Goal: Information Seeking & Learning: Learn about a topic

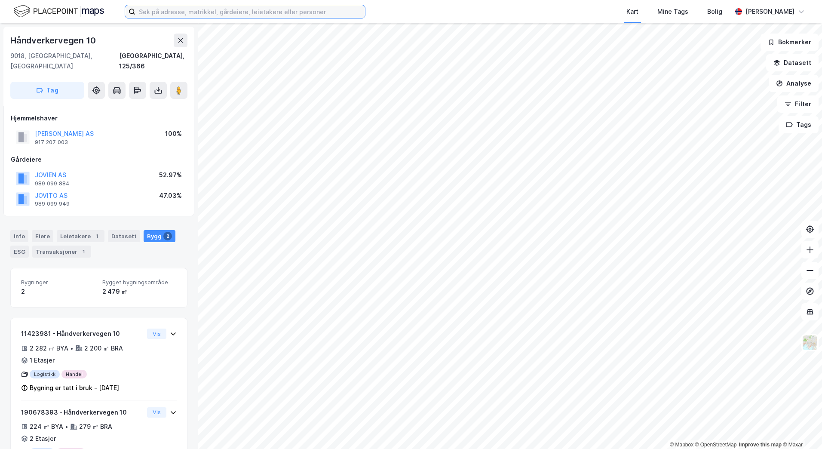
click at [165, 6] on input at bounding box center [250, 11] width 230 height 13
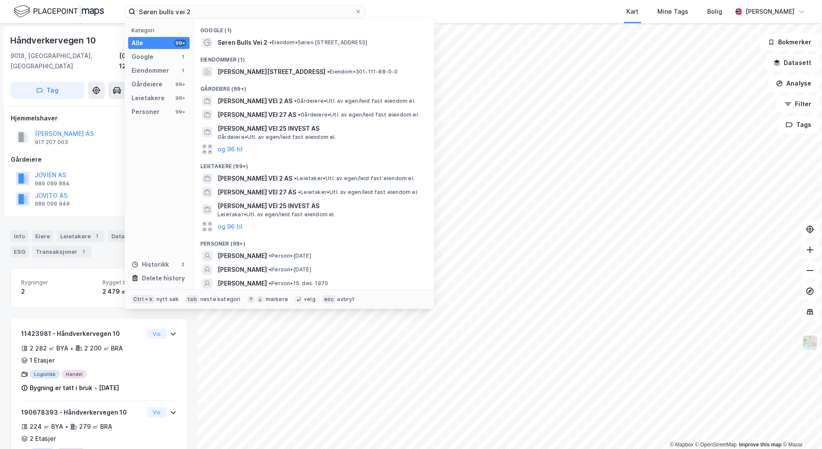
click at [169, 64] on div "Kategori Alle 99+ Google 1 Eiendommer 1 Gårdeiere 99+ Leietakere 99+ Personer 9…" at bounding box center [159, 154] width 69 height 269
click at [174, 70] on div "Eiendommer 1" at bounding box center [158, 70] width 61 height 12
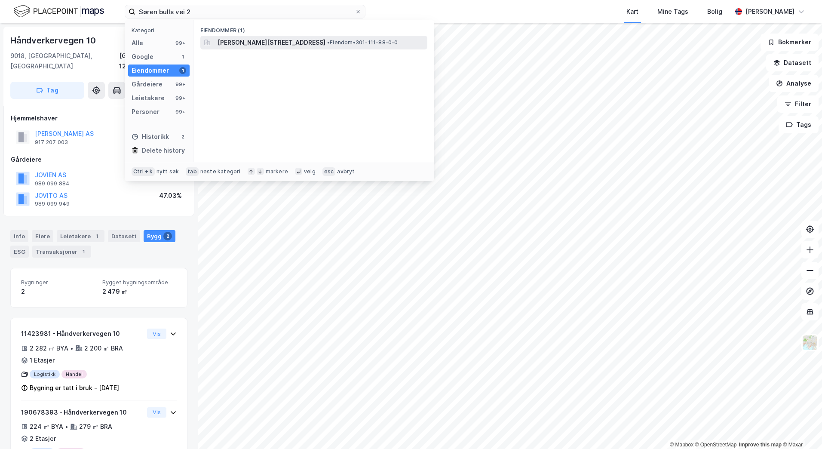
click at [241, 43] on span "[PERSON_NAME][STREET_ADDRESS]" at bounding box center [271, 42] width 108 height 10
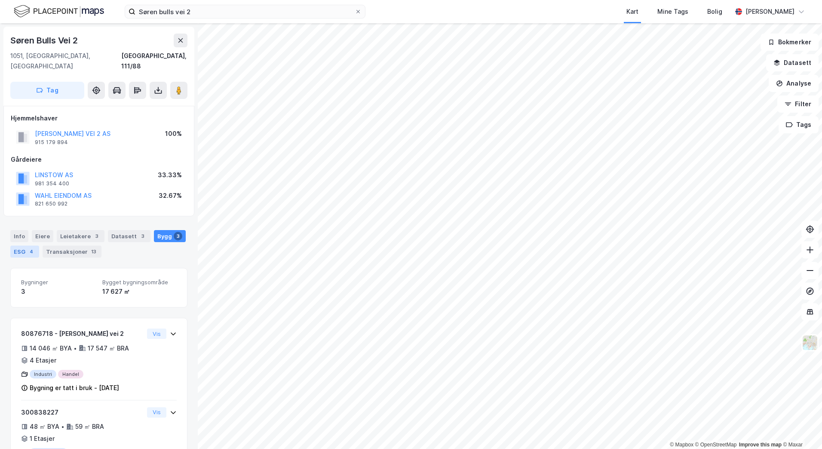
click at [31, 247] on div "4" at bounding box center [31, 251] width 9 height 9
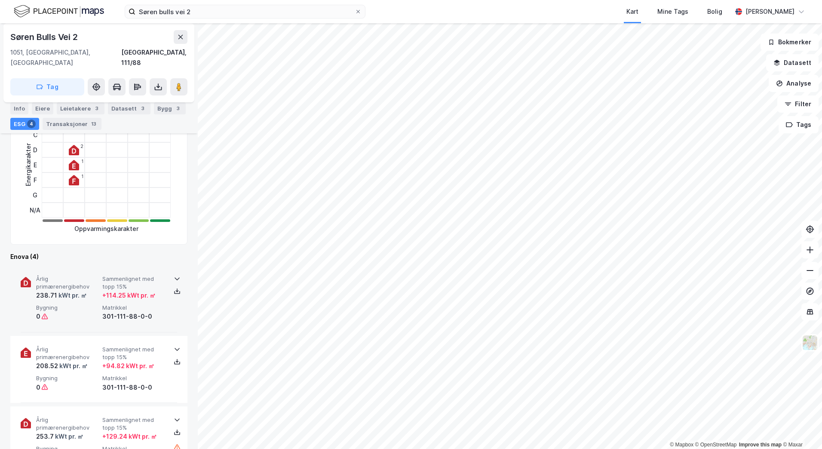
scroll to position [215, 0]
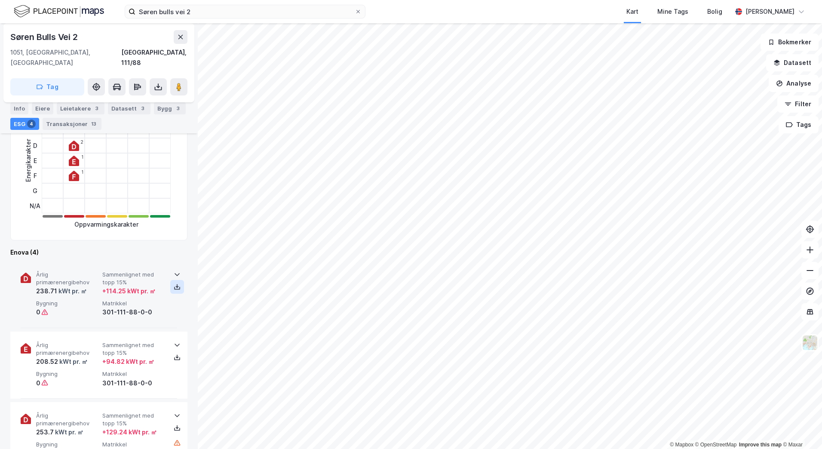
click at [175, 283] on icon at bounding box center [177, 286] width 7 height 7
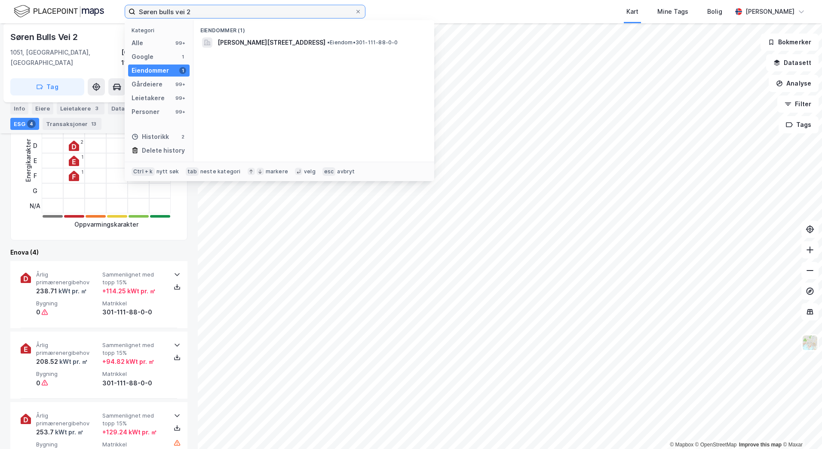
drag, startPoint x: 189, startPoint y: 13, endPoint x: 77, endPoint y: 11, distance: 112.2
click at [77, 11] on div "Søren bulls vei 2 Kategori Alle 99+ Google 1 Eiendommer 1 Gårdeiere 99+ Leietak…" at bounding box center [411, 11] width 822 height 23
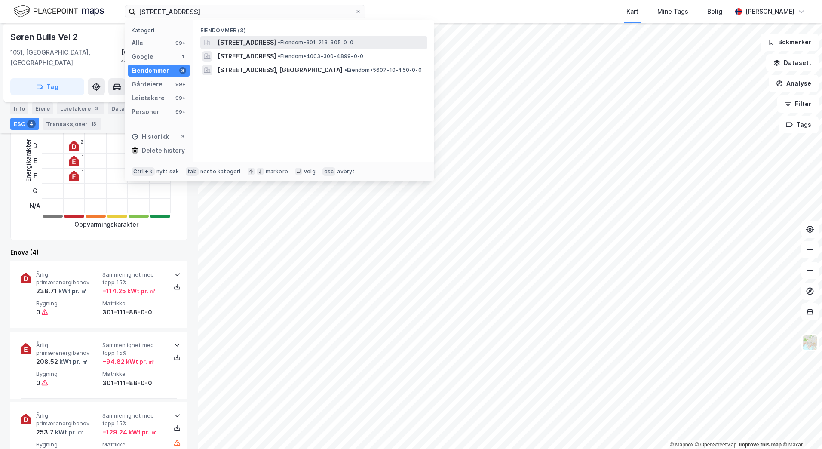
click at [276, 40] on span "[STREET_ADDRESS]" at bounding box center [246, 42] width 58 height 10
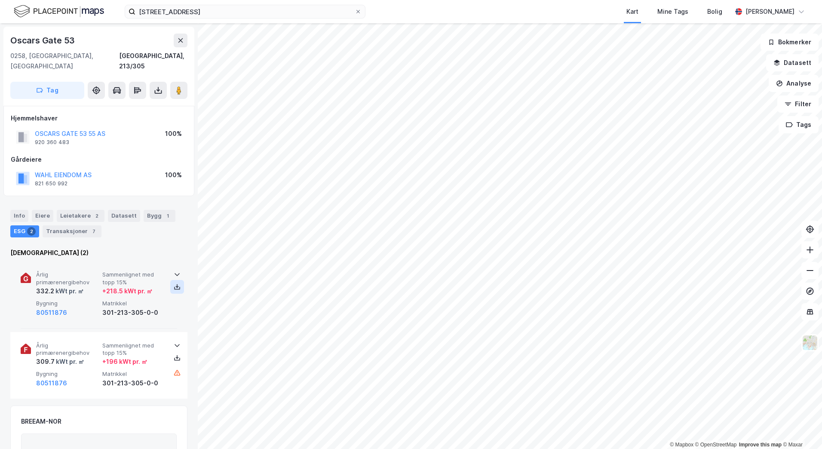
click at [170, 280] on button at bounding box center [177, 287] width 14 height 14
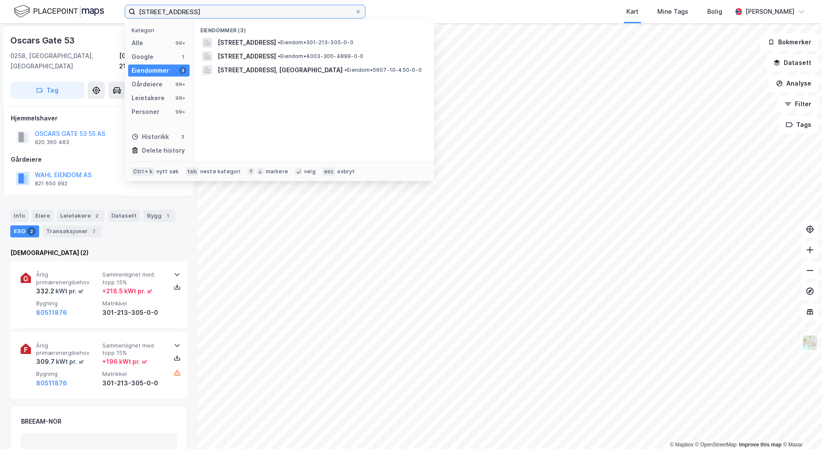
drag, startPoint x: 202, startPoint y: 12, endPoint x: 86, endPoint y: 8, distance: 116.6
click at [86, 8] on div "[STREET_ADDRESS] Kategori Alle 99+ Google 1 Eiendommer 3 Gårdeiere 99+ Leietake…" at bounding box center [411, 11] width 822 height 23
paste input "Frognerveien 8-10"
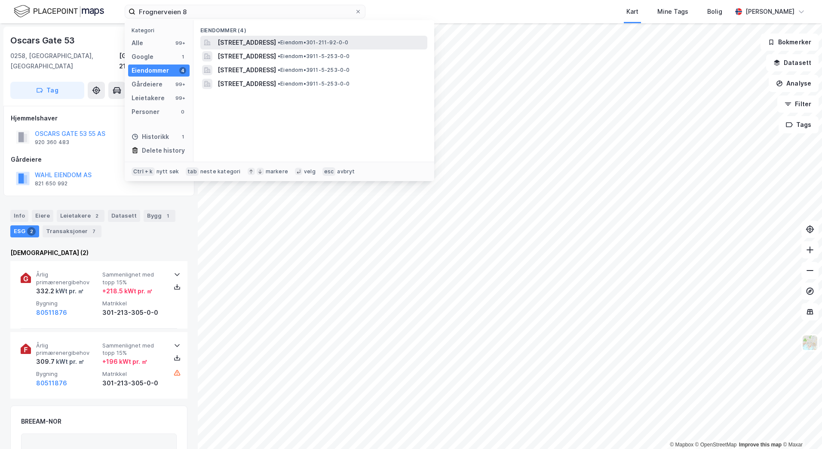
click at [260, 43] on span "[STREET_ADDRESS]" at bounding box center [246, 42] width 58 height 10
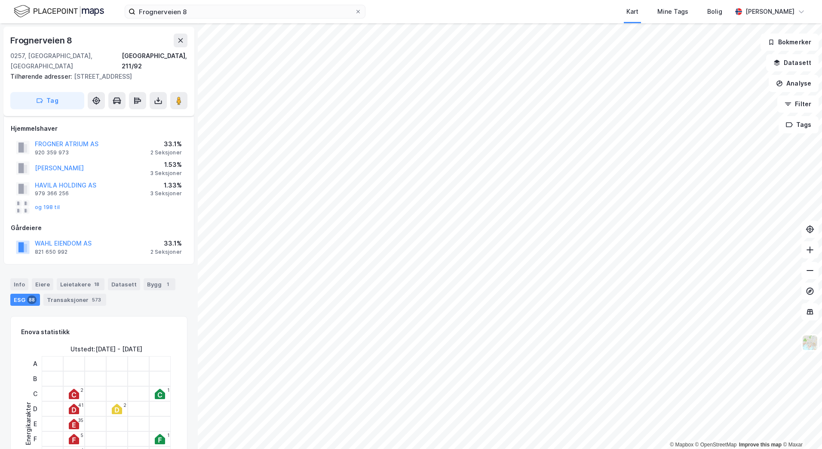
scroll to position [86, 0]
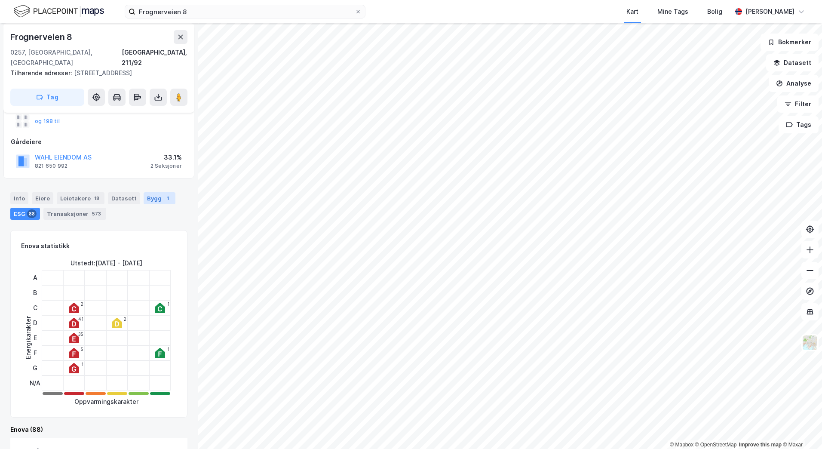
click at [150, 192] on div "Bygg 1" at bounding box center [160, 198] width 32 height 12
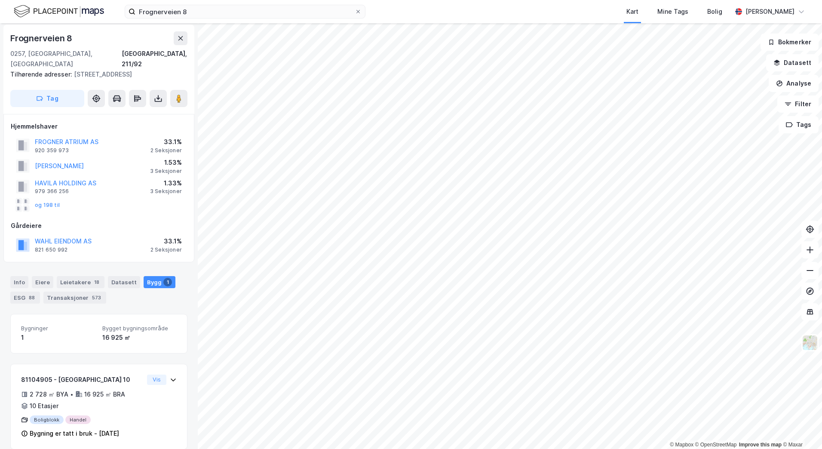
scroll to position [3, 0]
click at [12, 291] on div "ESG 88" at bounding box center [25, 297] width 30 height 12
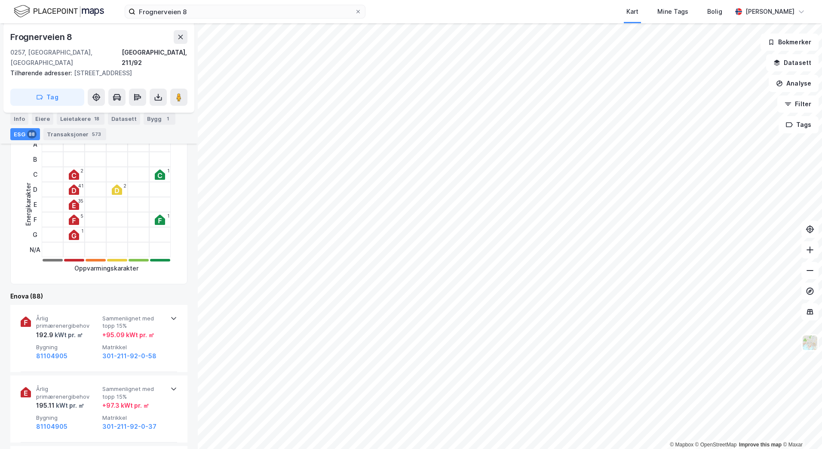
scroll to position [217, 0]
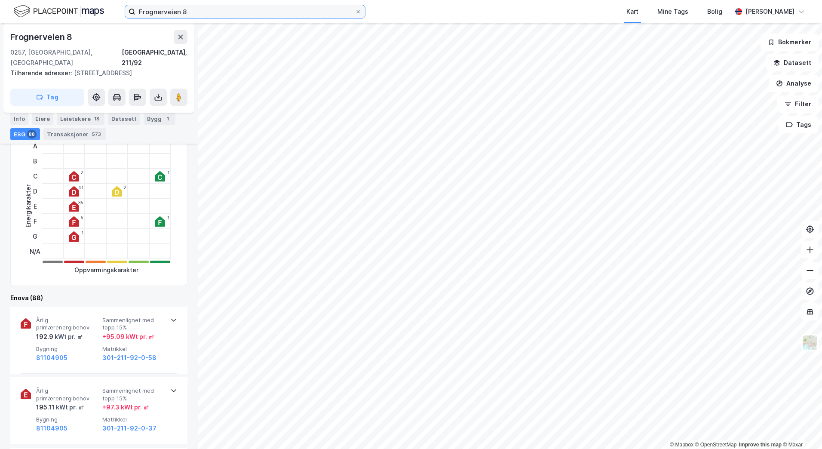
click at [188, 13] on input "Frognerveien 8" at bounding box center [244, 11] width 219 height 13
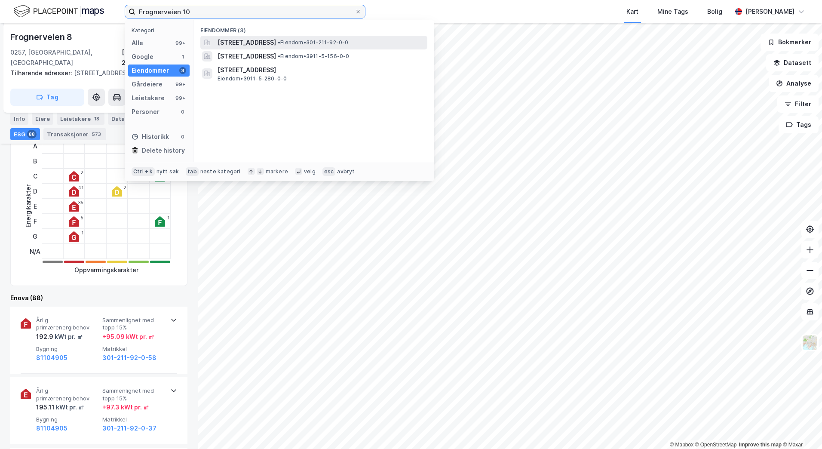
type input "Frognerveien 10"
click at [236, 42] on span "[STREET_ADDRESS]" at bounding box center [246, 42] width 58 height 10
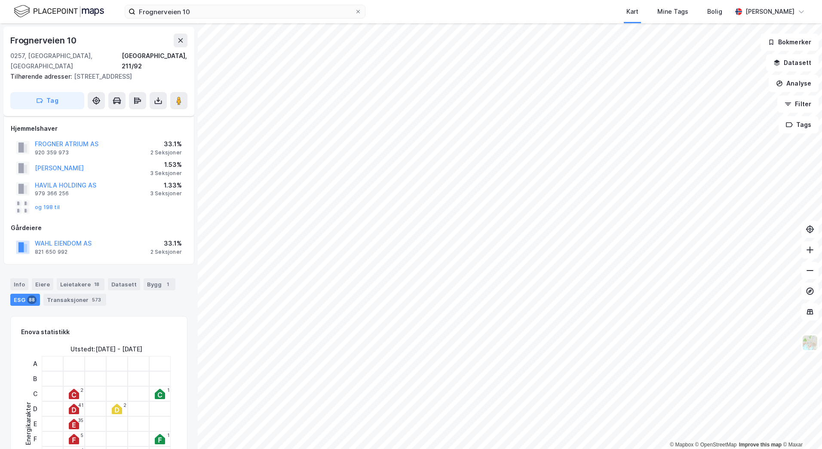
scroll to position [217, 0]
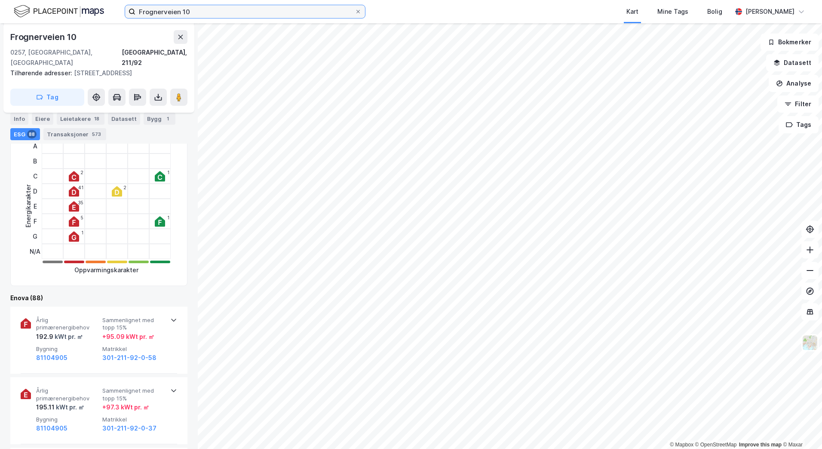
click at [202, 15] on input "Frognerveien 10" at bounding box center [244, 11] width 219 height 13
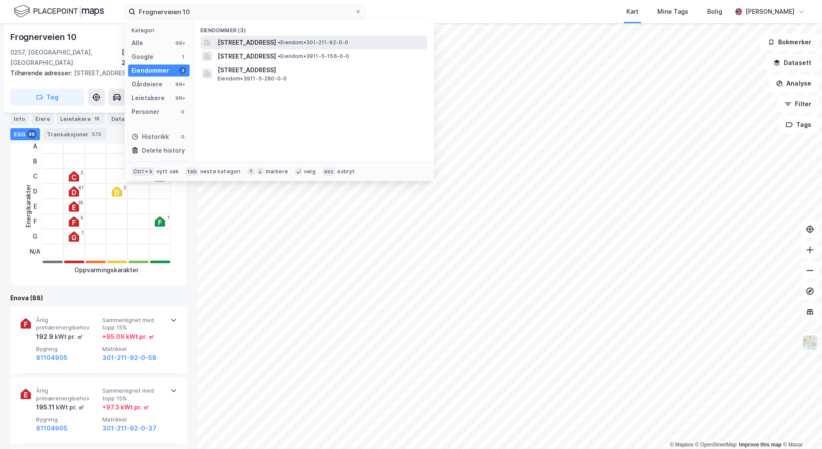
click at [215, 44] on div "[STREET_ADDRESS] • Eiendom • 301-211-92-0-0" at bounding box center [313, 43] width 227 height 14
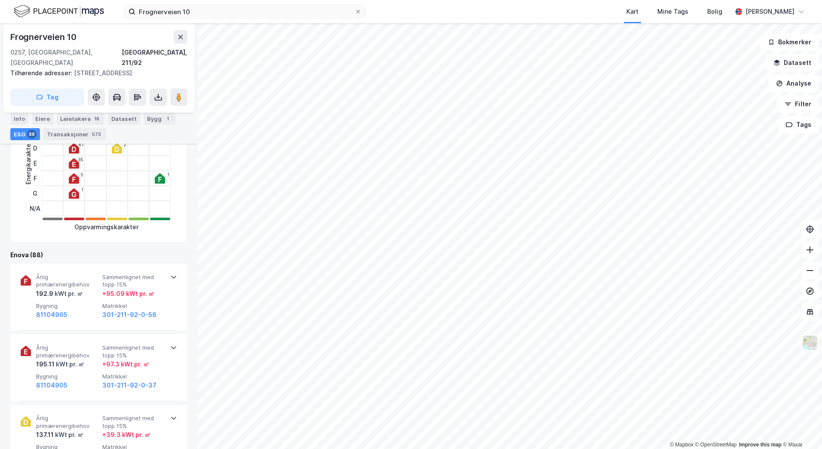
scroll to position [217, 0]
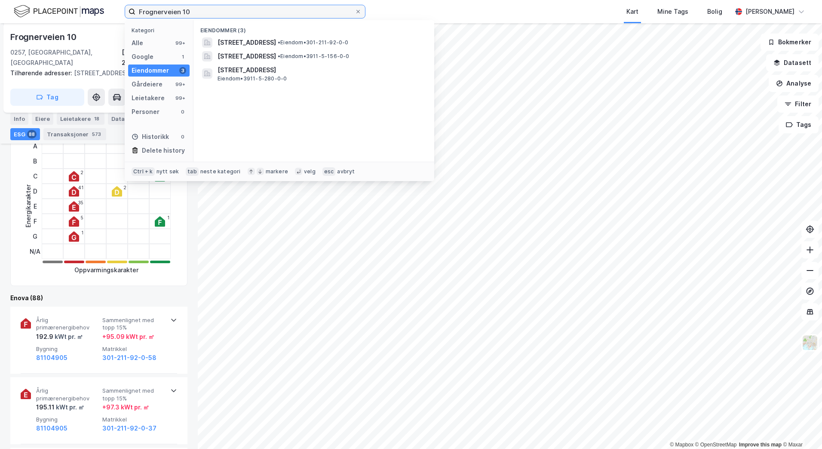
drag, startPoint x: 207, startPoint y: 8, endPoint x: 135, endPoint y: 13, distance: 72.4
click at [135, 13] on label "Frognerveien 10" at bounding box center [245, 12] width 241 height 14
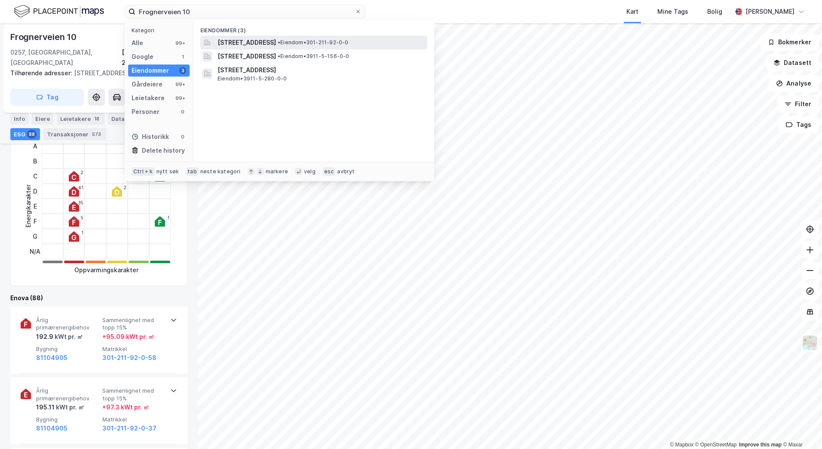
click at [276, 41] on span "[STREET_ADDRESS]" at bounding box center [246, 42] width 58 height 10
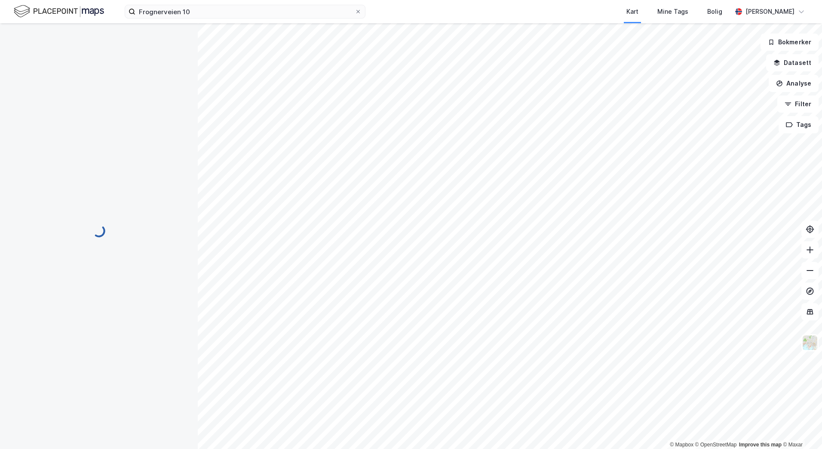
scroll to position [217, 0]
